Goal: Task Accomplishment & Management: Manage account settings

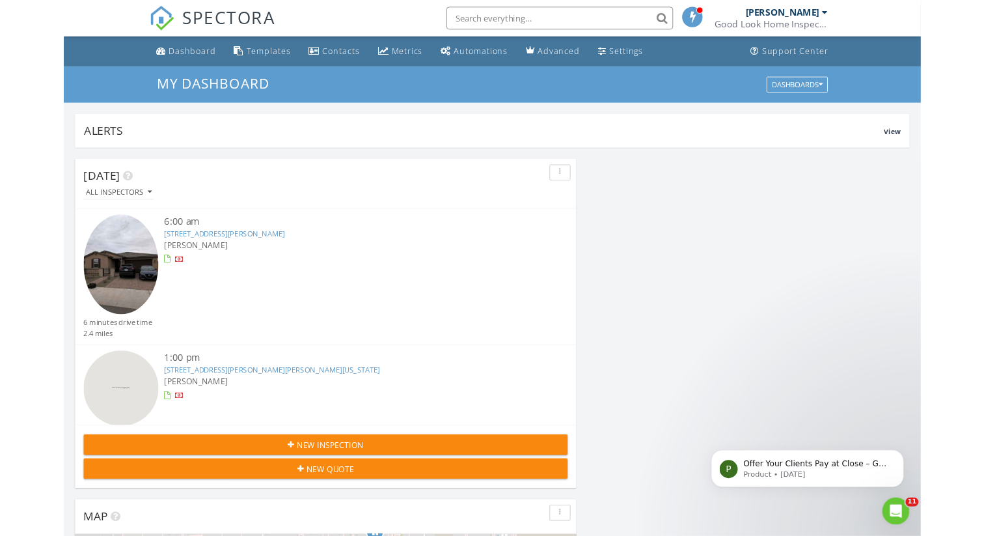
scroll to position [2227, 985]
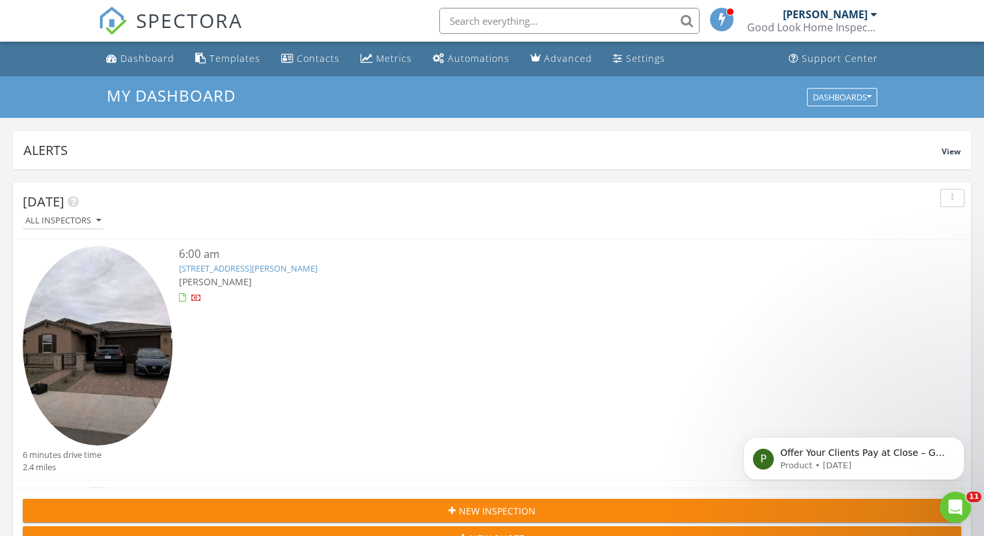
click at [237, 267] on link "17840 West Pierson St, Goodyear, AZ 85395" at bounding box center [248, 268] width 139 height 12
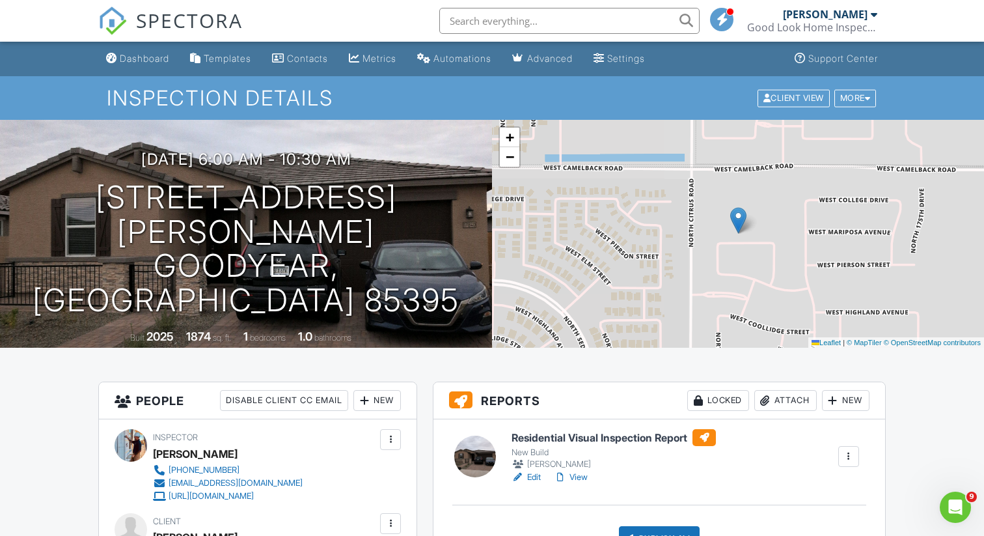
click at [577, 475] on link "View" at bounding box center [571, 477] width 34 height 13
